Goal: Navigation & Orientation: Understand site structure

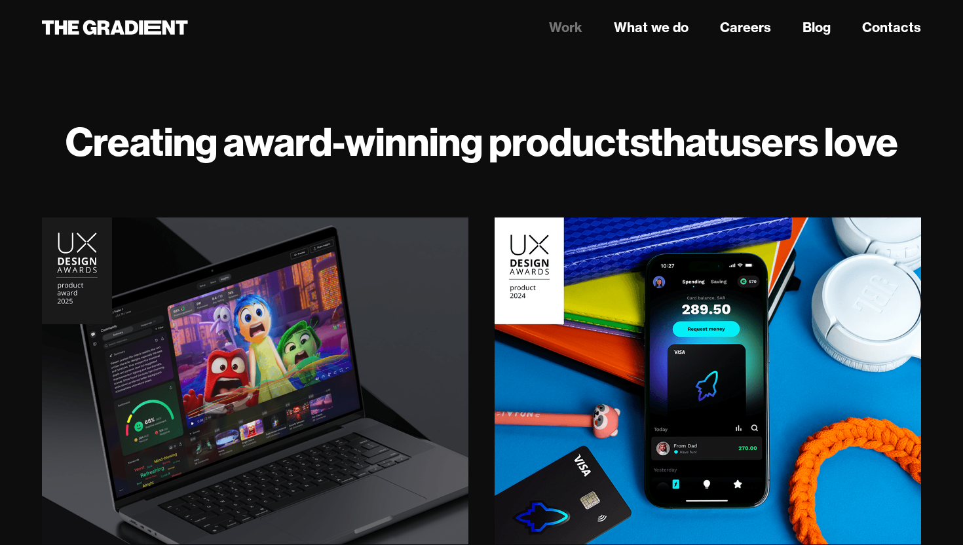
click at [573, 26] on link "Work" at bounding box center [565, 28] width 33 height 20
click at [648, 27] on link "What we do" at bounding box center [651, 28] width 75 height 20
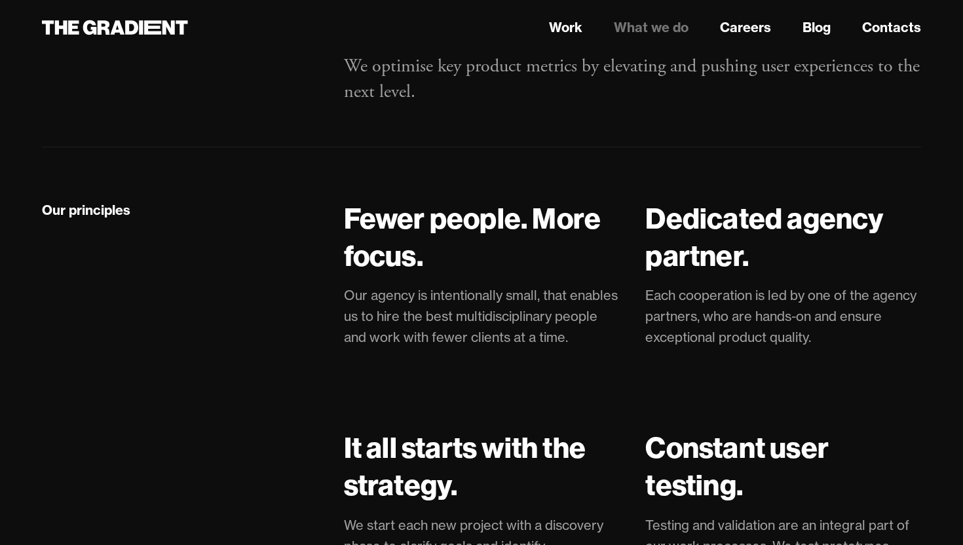
scroll to position [2744, 0]
